Goal: Navigation & Orientation: Find specific page/section

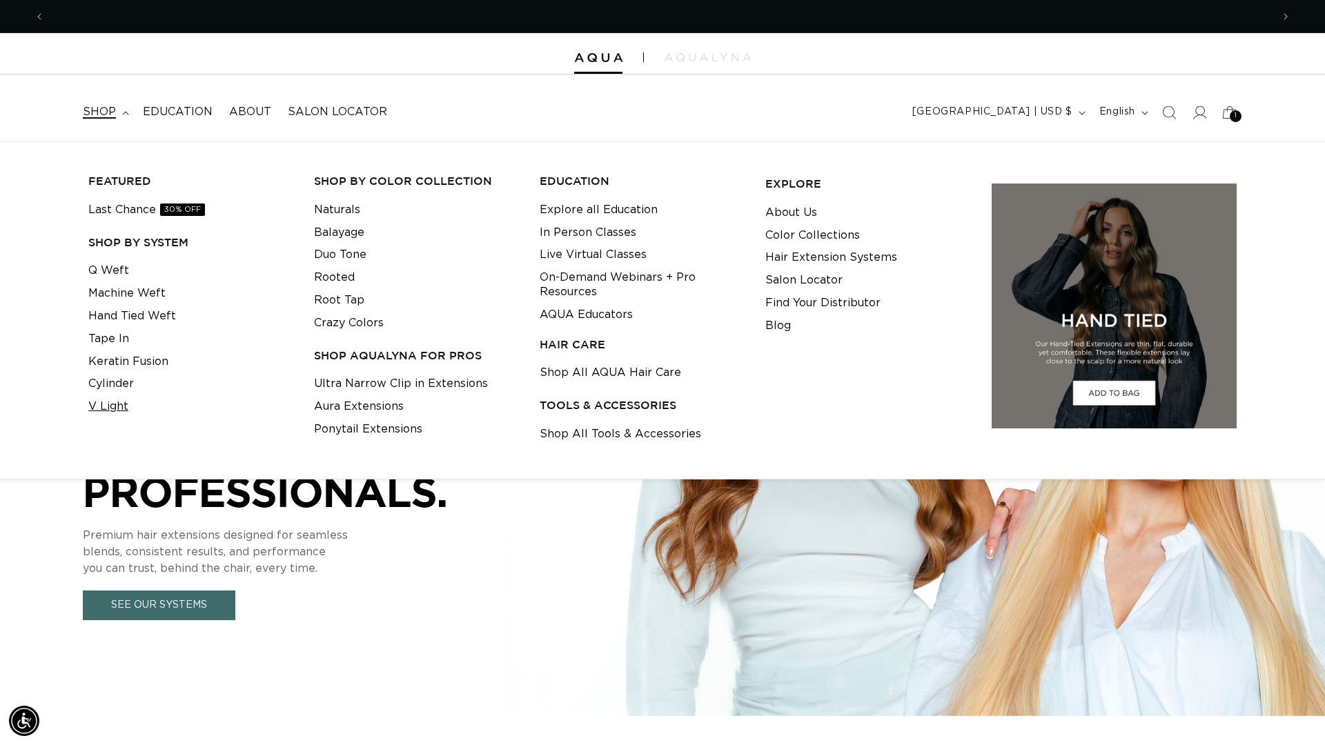
click at [119, 410] on link "V Light" at bounding box center [108, 406] width 40 height 23
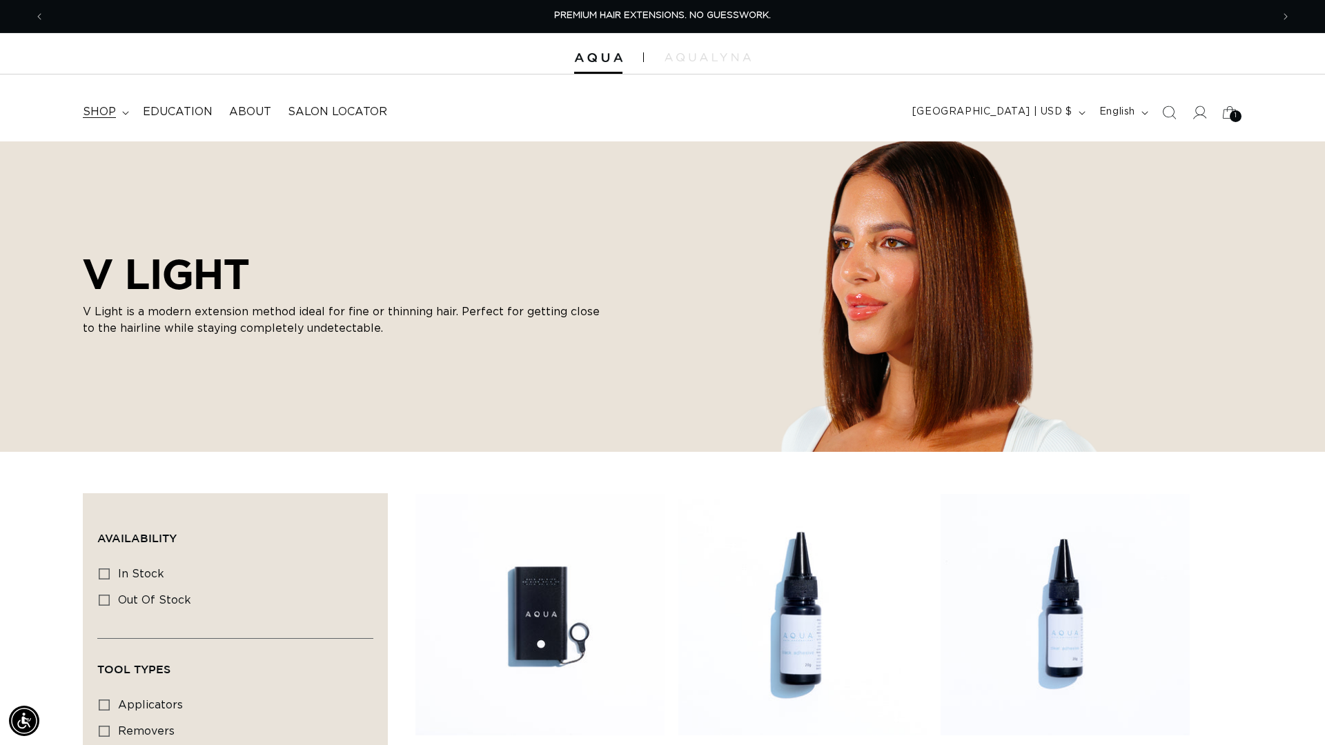
click at [107, 112] on span "shop" at bounding box center [99, 112] width 33 height 14
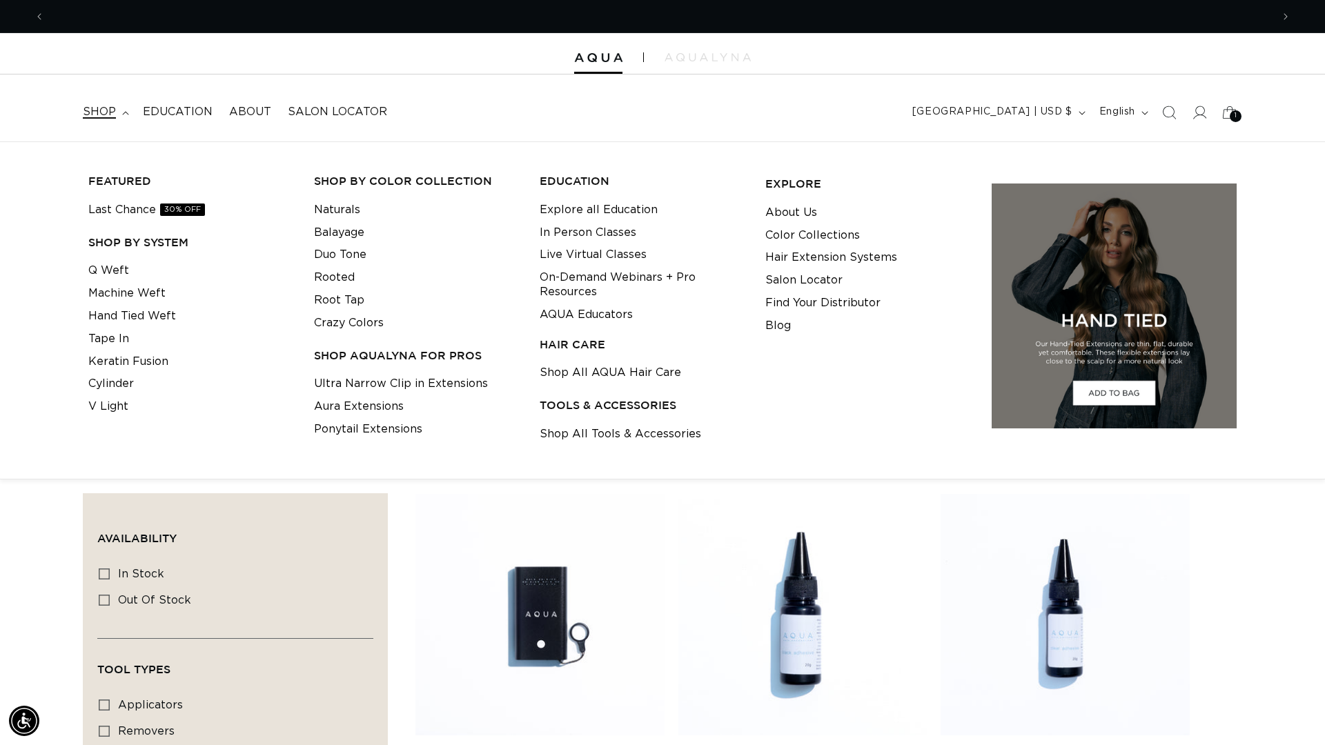
scroll to position [0, 2454]
click at [562, 435] on link "Shop All Tools & Accessories" at bounding box center [621, 434] width 162 height 23
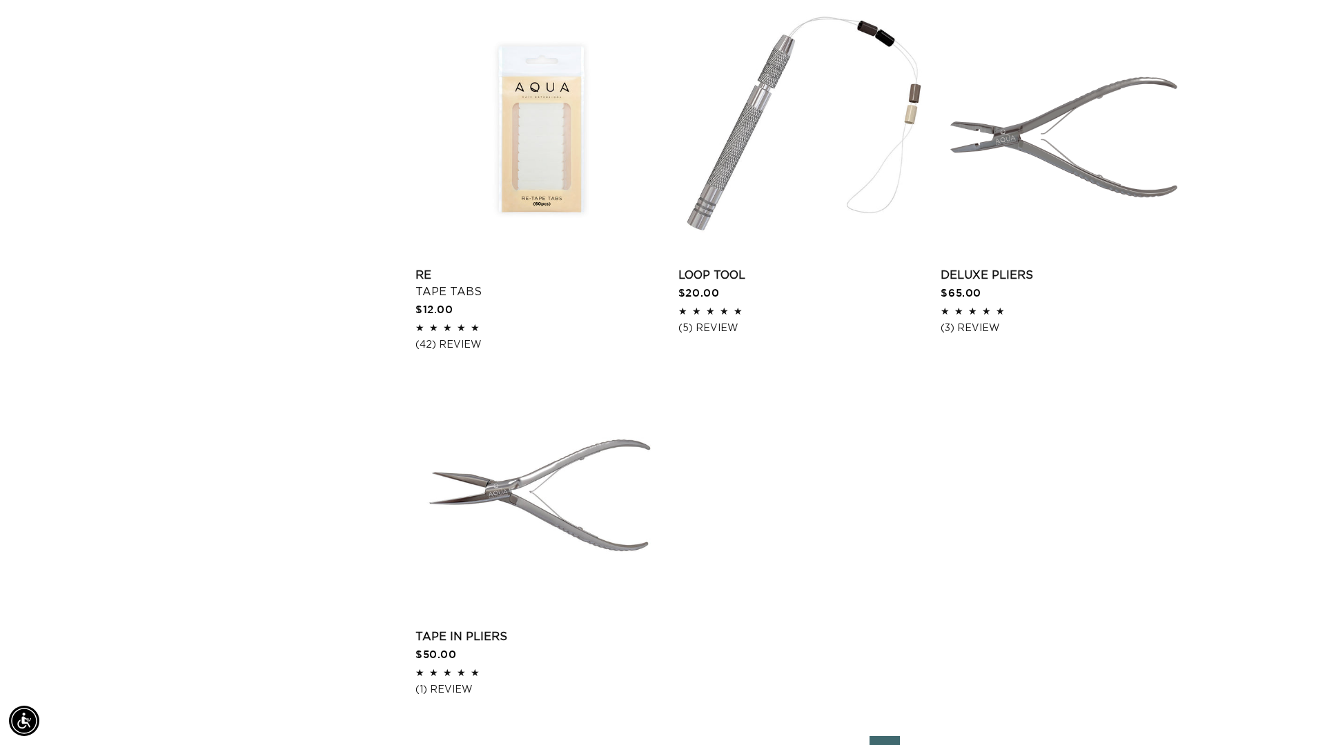
scroll to position [2081, 0]
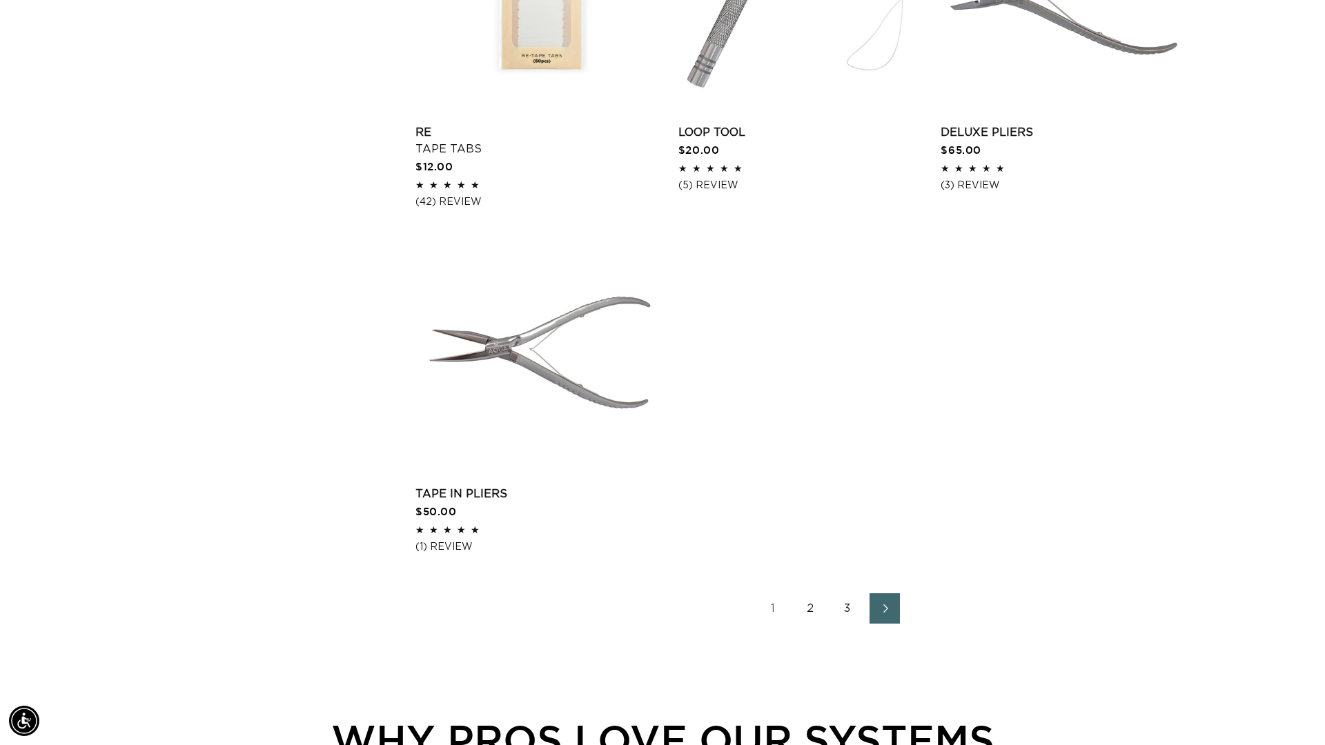
click at [813, 608] on link "2" at bounding box center [810, 609] width 30 height 30
